Goal: Information Seeking & Learning: Find specific fact

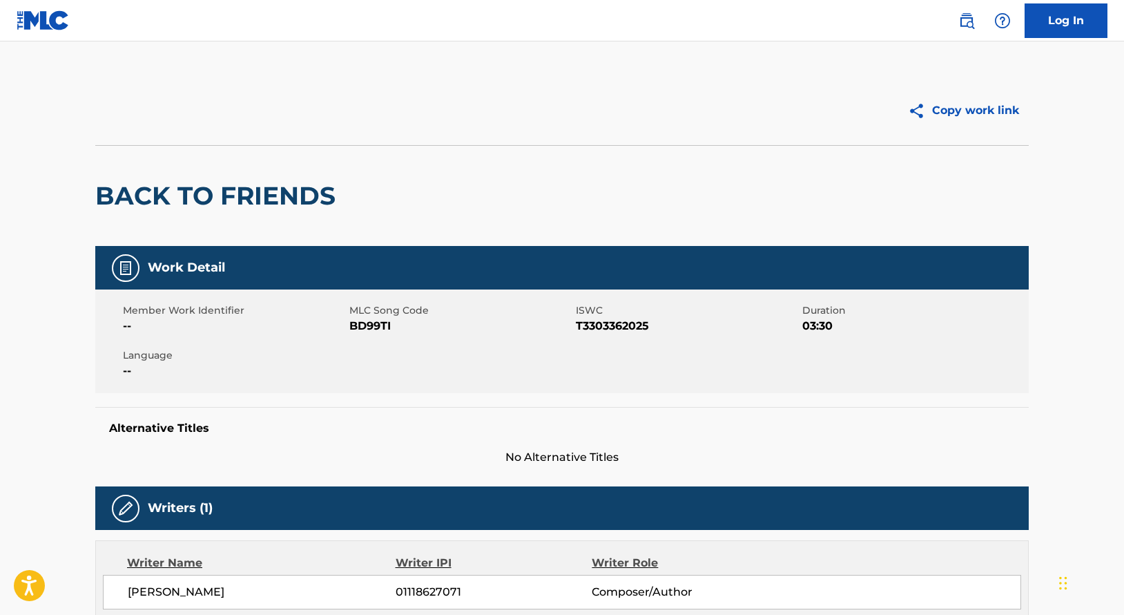
click at [695, 388] on div "Member Work Identifier -- MLC Song Code BD99TI ISWC T3303362025 Duration 03:30 …" at bounding box center [562, 341] width 934 height 104
click at [695, 389] on div "Member Work Identifier -- MLC Song Code BD99TI ISWC T3303362025 Duration 03:30 …" at bounding box center [562, 341] width 934 height 104
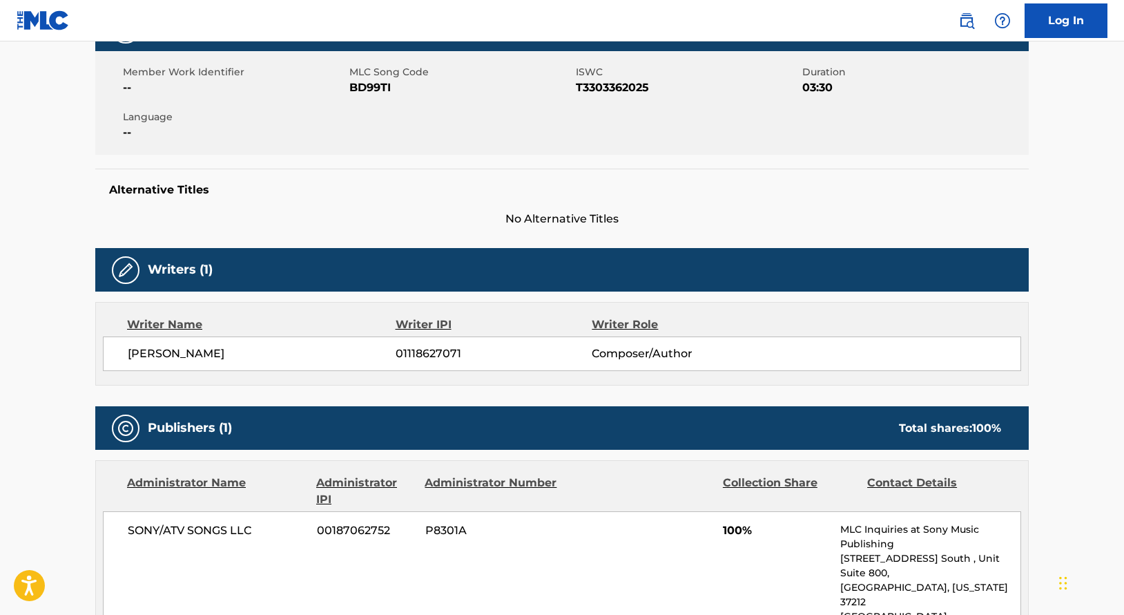
scroll to position [289, 0]
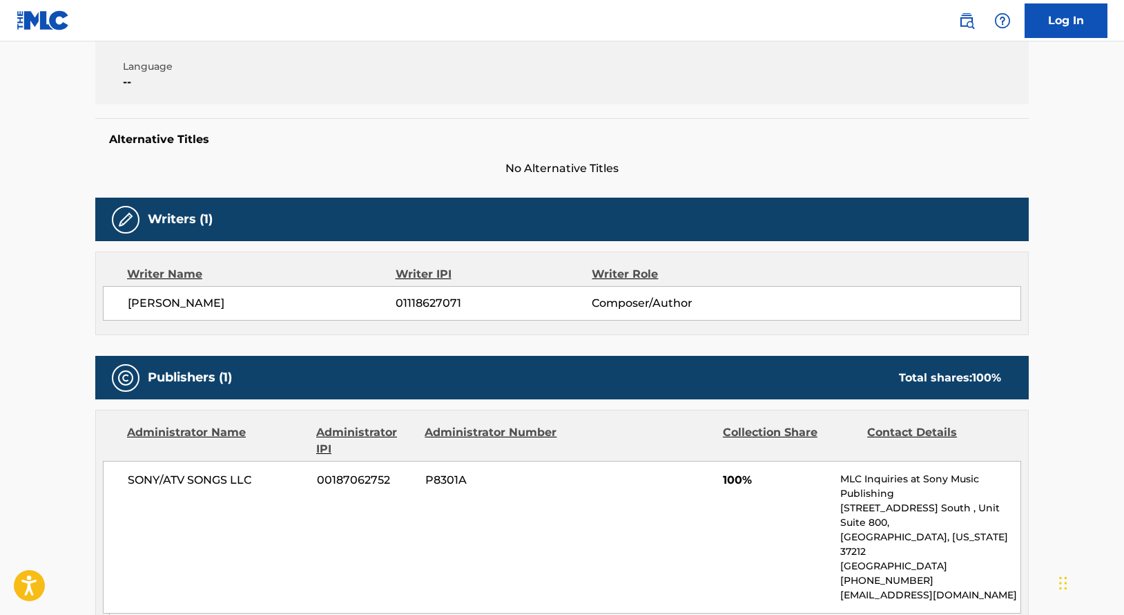
click at [748, 301] on span "Composer/Author" at bounding box center [681, 303] width 179 height 17
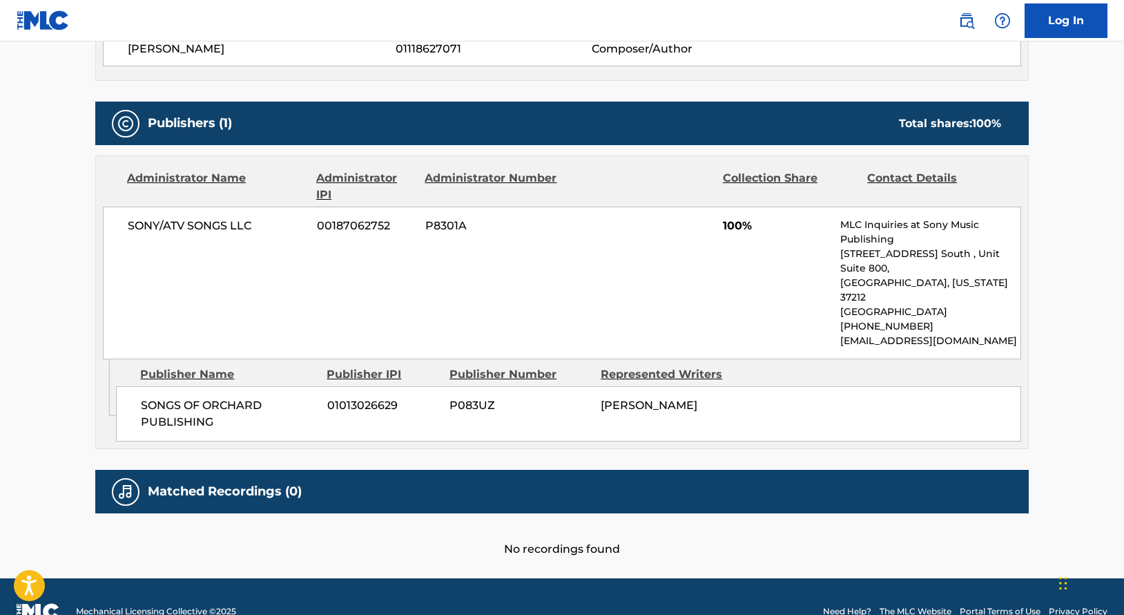
scroll to position [542, 0]
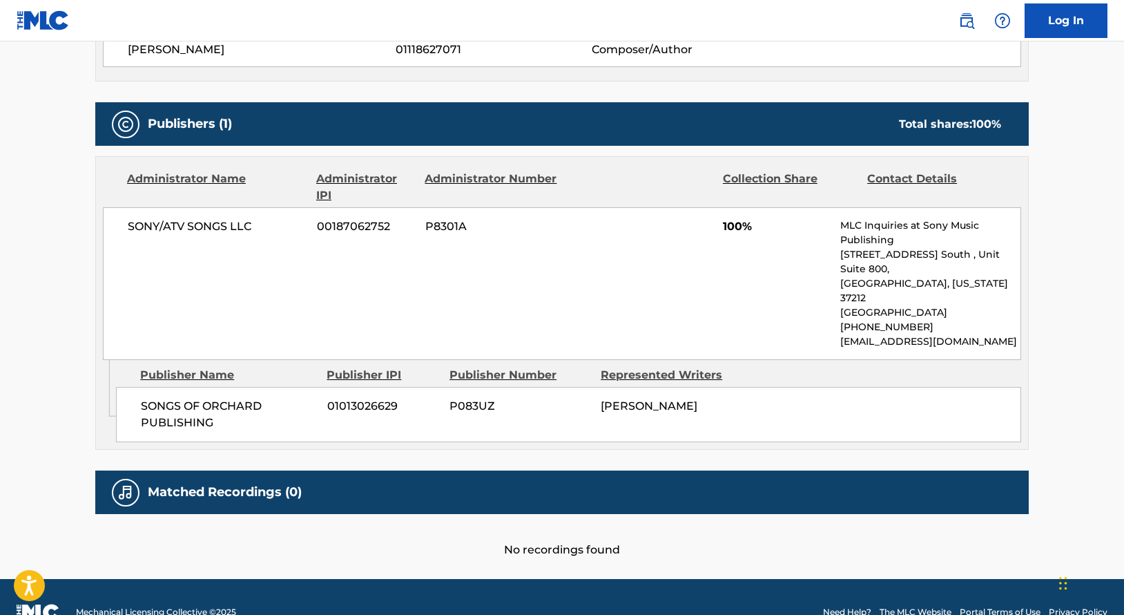
drag, startPoint x: 748, startPoint y: 301, endPoint x: 743, endPoint y: 294, distance: 9.0
click at [743, 294] on div "SONY/ATV SONGS LLC 00187062752 P8301A 100% MLC Inquiries at Sony Music Publishi…" at bounding box center [562, 283] width 918 height 153
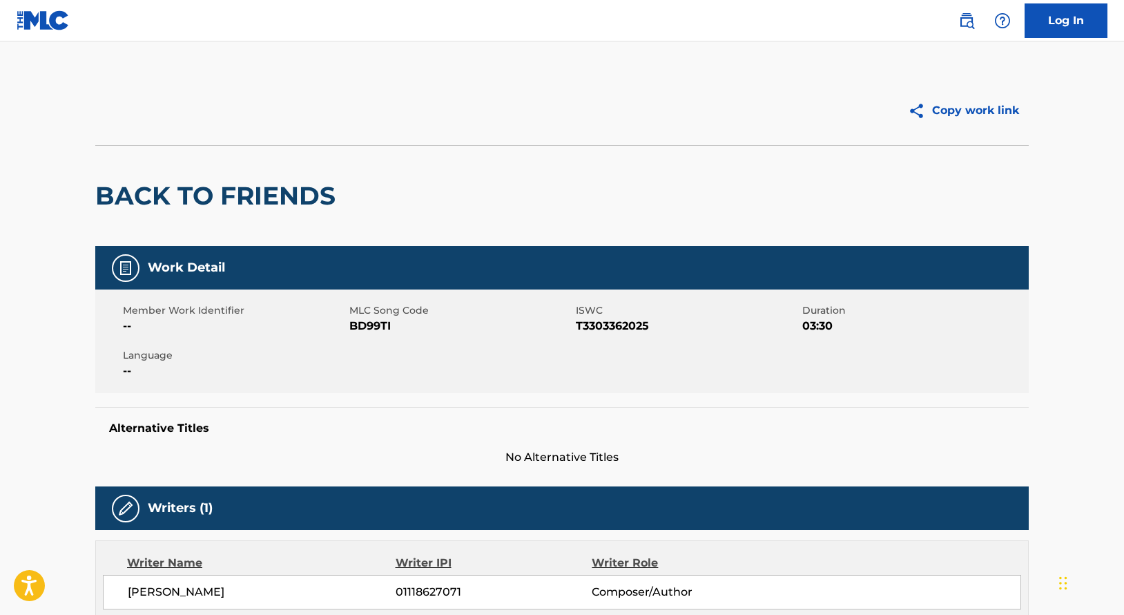
scroll to position [0, 0]
drag, startPoint x: 353, startPoint y: 198, endPoint x: 90, endPoint y: 198, distance: 262.4
click at [90, 198] on div "Copy work link BACK TO FRIENDS Work Detail Member Work Identifier -- MLC Song C…" at bounding box center [562, 588] width 967 height 1024
copy h2 "BACK TO FRIENDS"
click at [379, 326] on span "1C5J1B" at bounding box center [460, 326] width 223 height 17
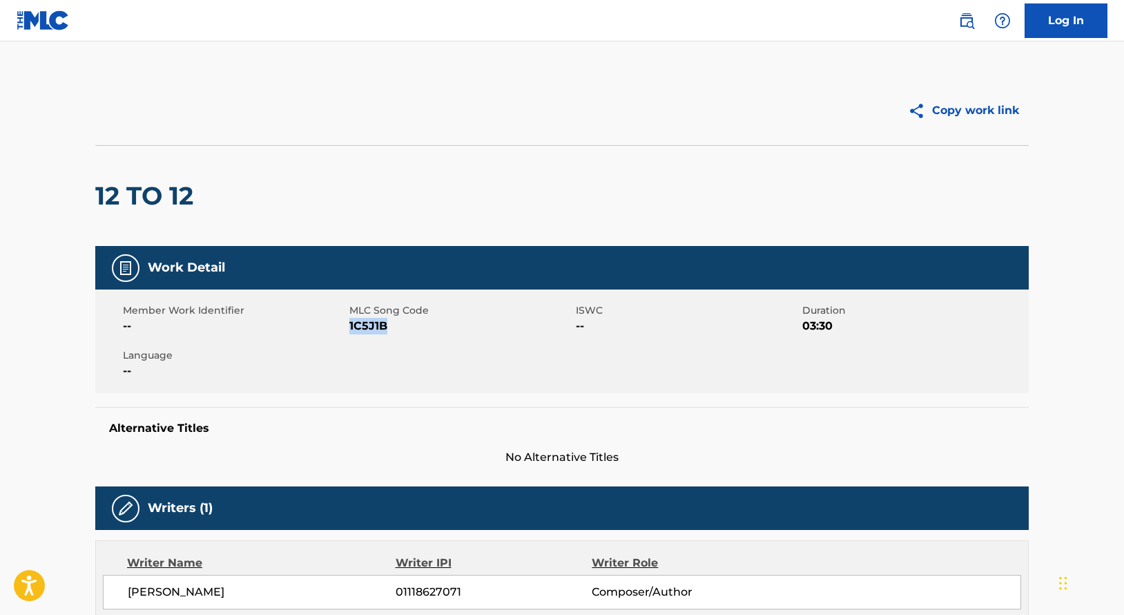
click at [379, 326] on span "1C5J1B" at bounding box center [460, 326] width 223 height 17
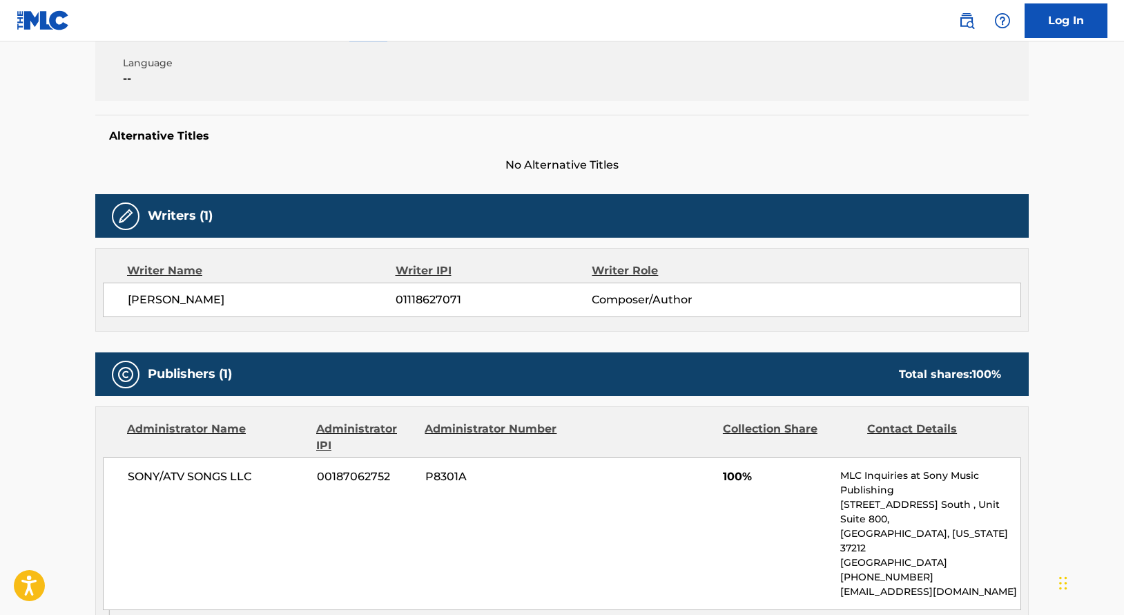
scroll to position [408, 0]
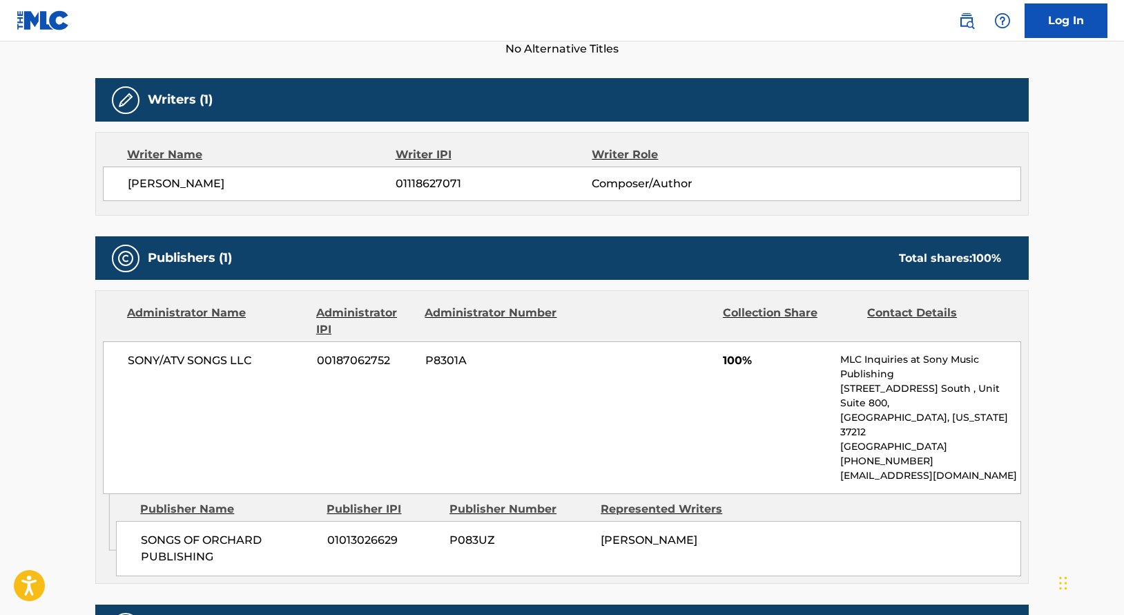
click at [432, 182] on span "01118627071" at bounding box center [494, 183] width 196 height 17
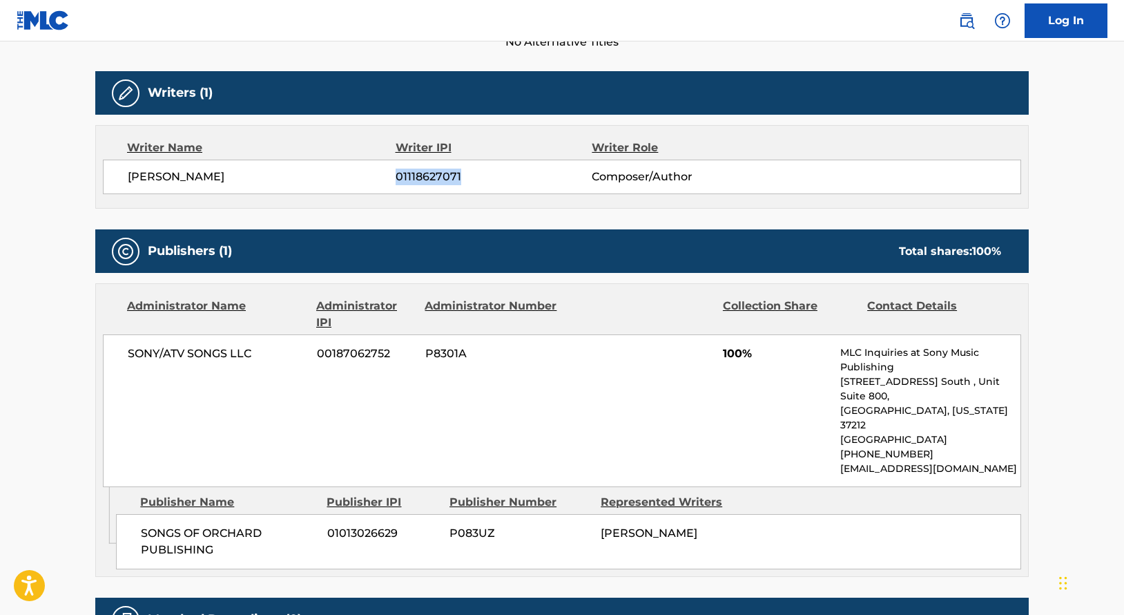
scroll to position [449, 0]
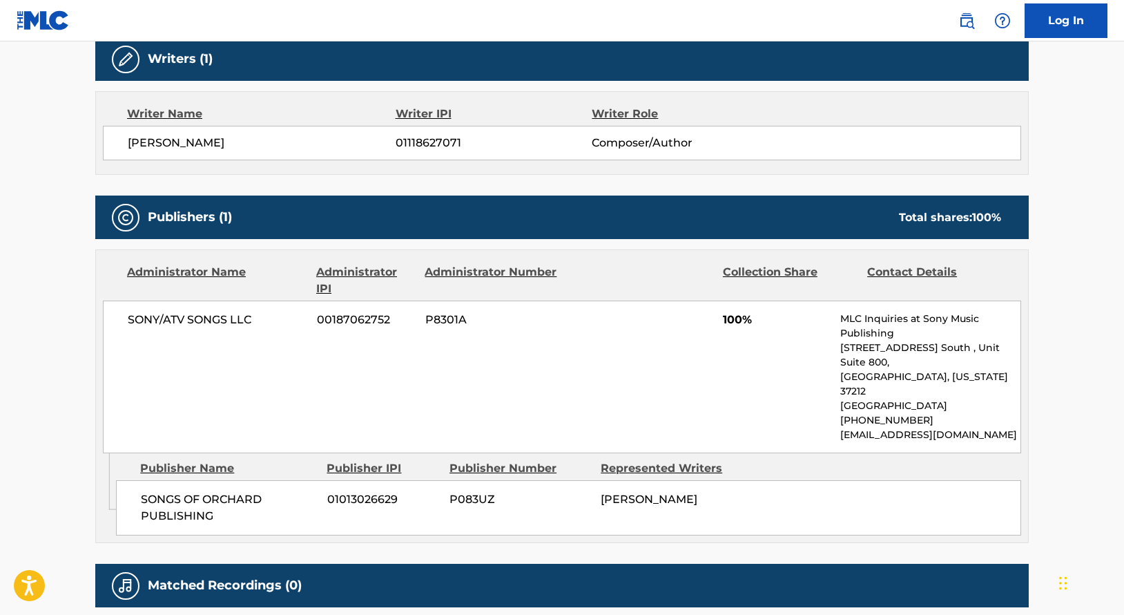
click at [410, 364] on div "SONY/ATV SONGS LLC 00187062752 P8301A 100% MLC Inquiries at Sony Music Publishi…" at bounding box center [562, 376] width 918 height 153
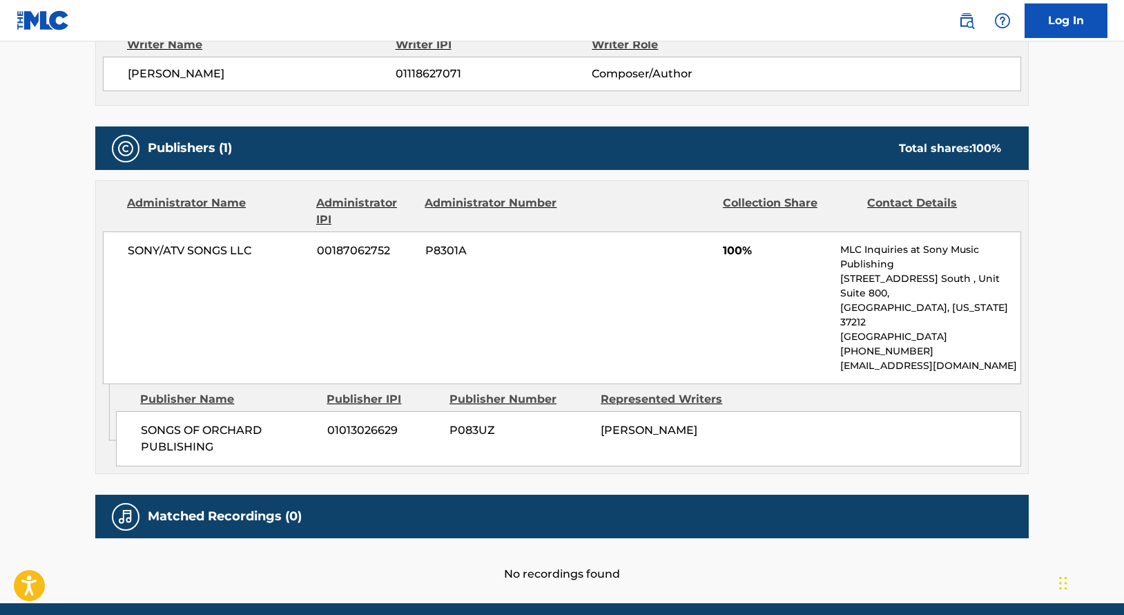
scroll to position [535, 0]
